Goal: Find specific page/section: Find specific page/section

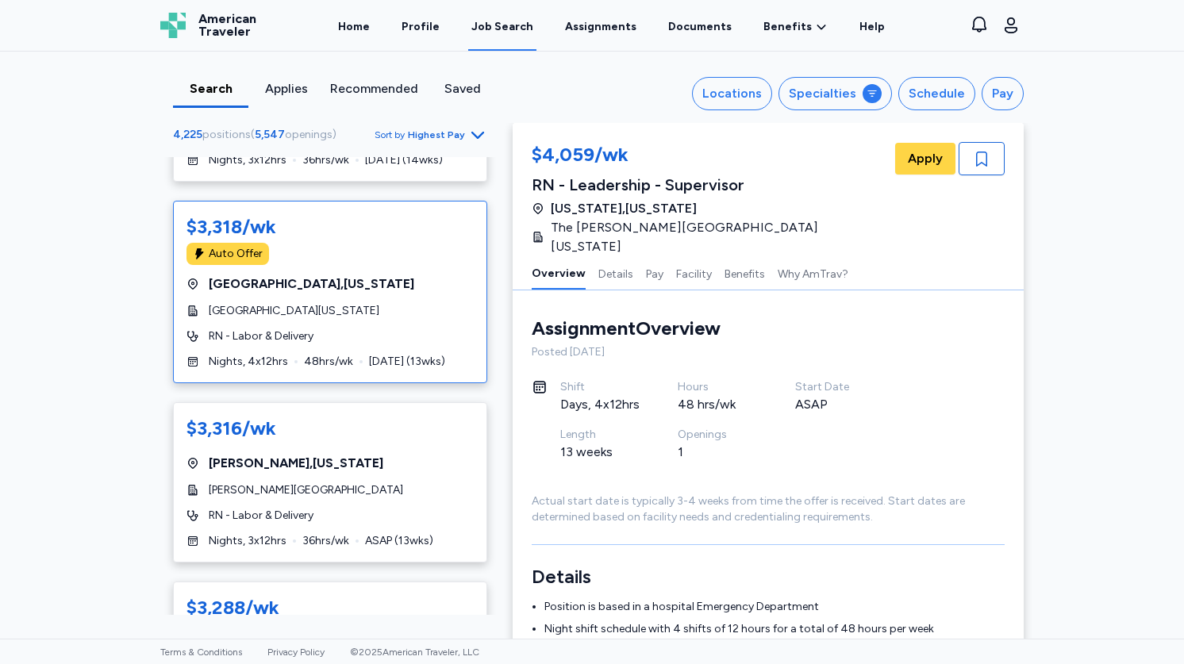
scroll to position [6860, 0]
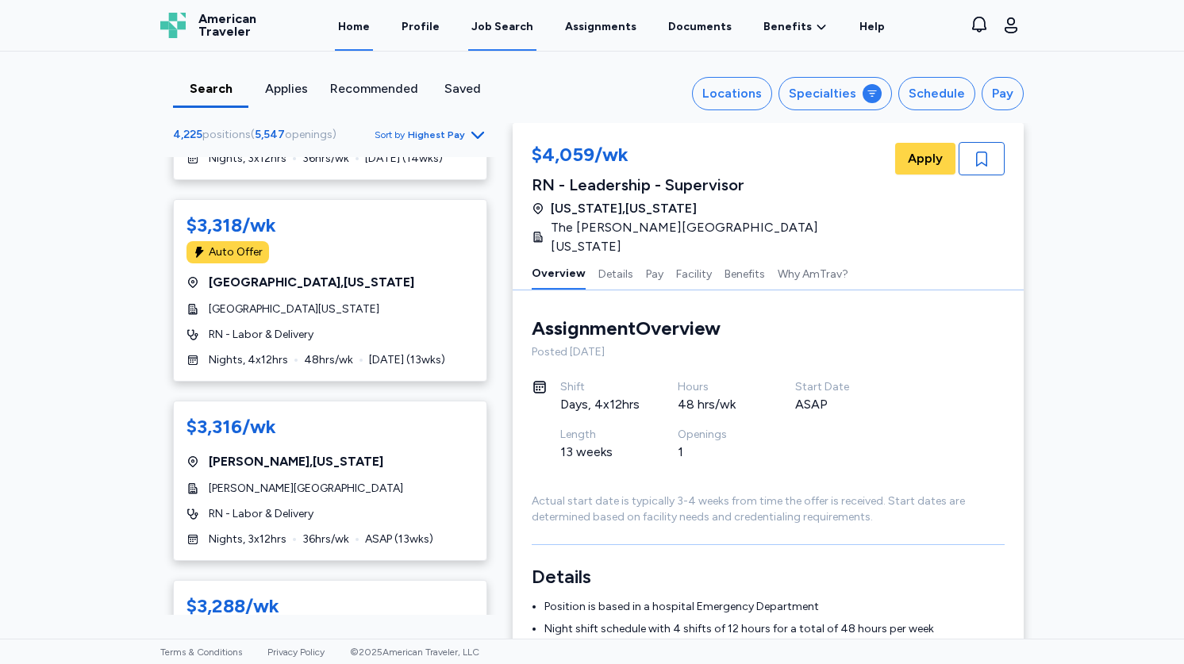
click at [360, 23] on link "Home" at bounding box center [354, 26] width 38 height 49
click at [358, 39] on link "Home" at bounding box center [354, 26] width 38 height 49
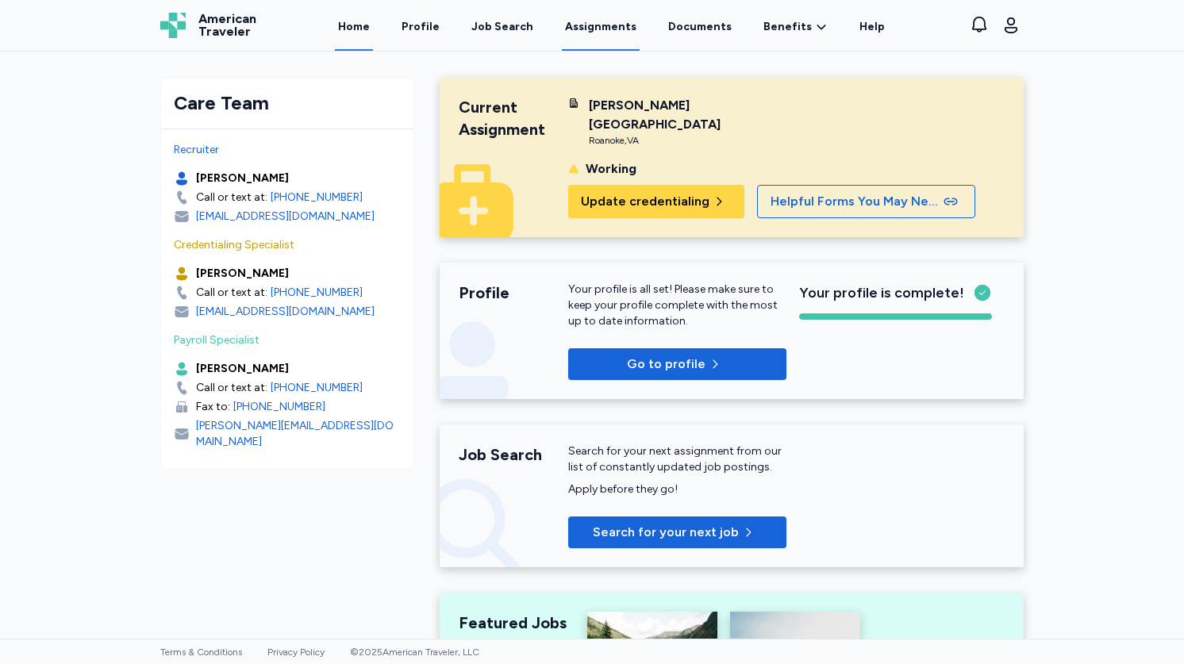
click at [606, 29] on link "Assignments" at bounding box center [601, 26] width 78 height 49
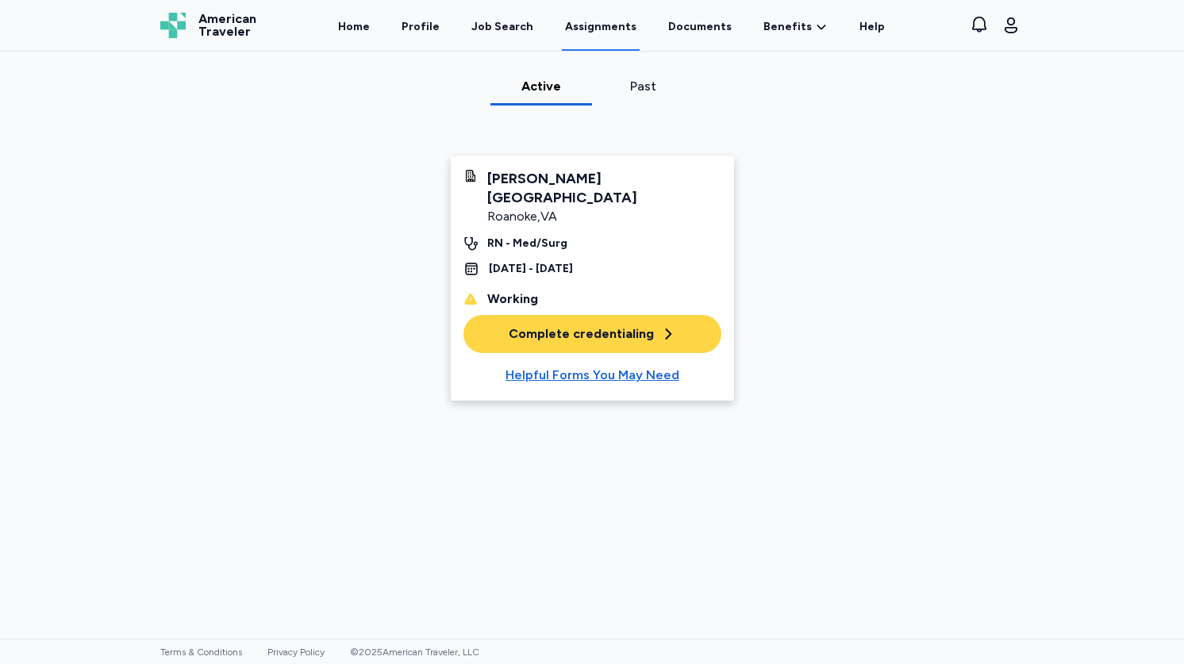
click at [546, 236] on div "RN - Med/Surg" at bounding box center [527, 244] width 80 height 16
